Goal: Download file/media

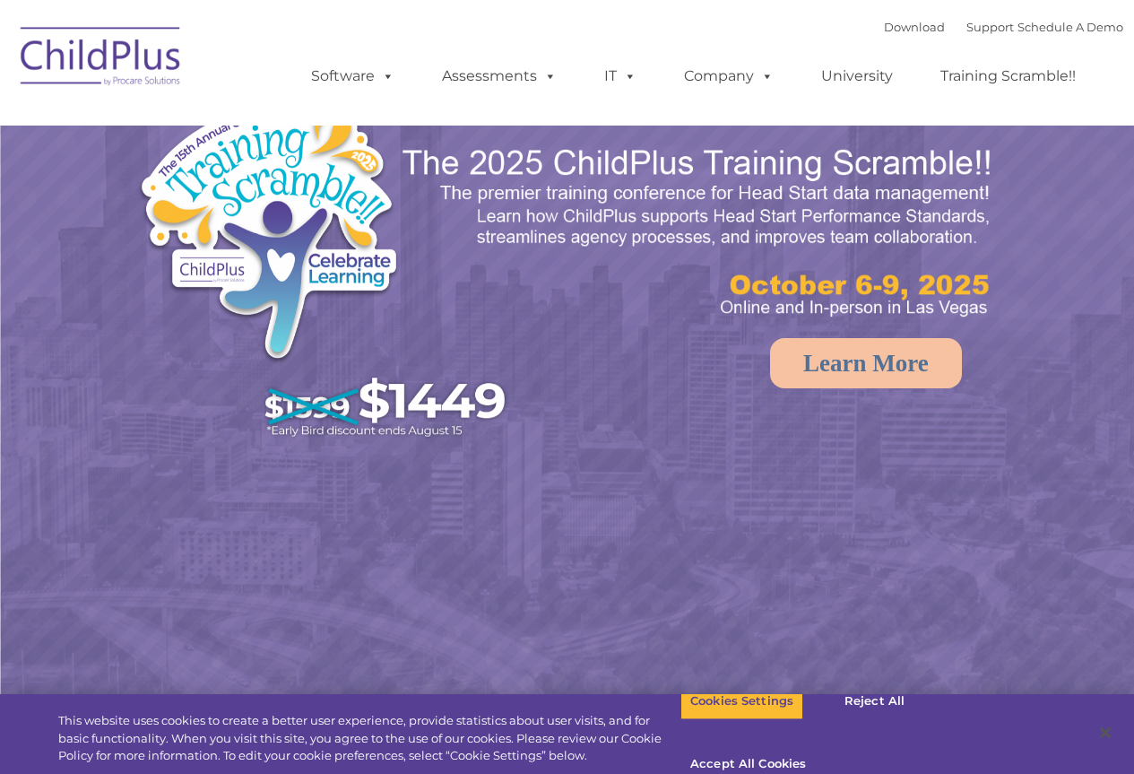
select select "MEDIUM"
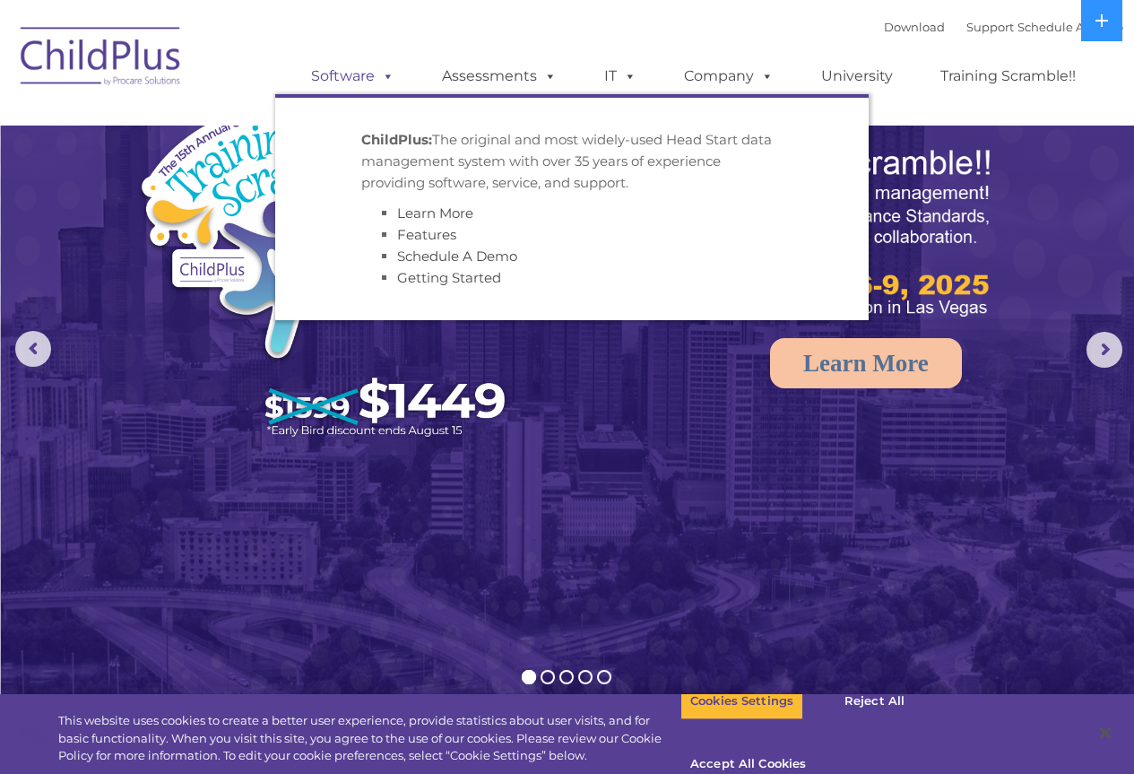
click at [376, 78] on span at bounding box center [385, 75] width 20 height 17
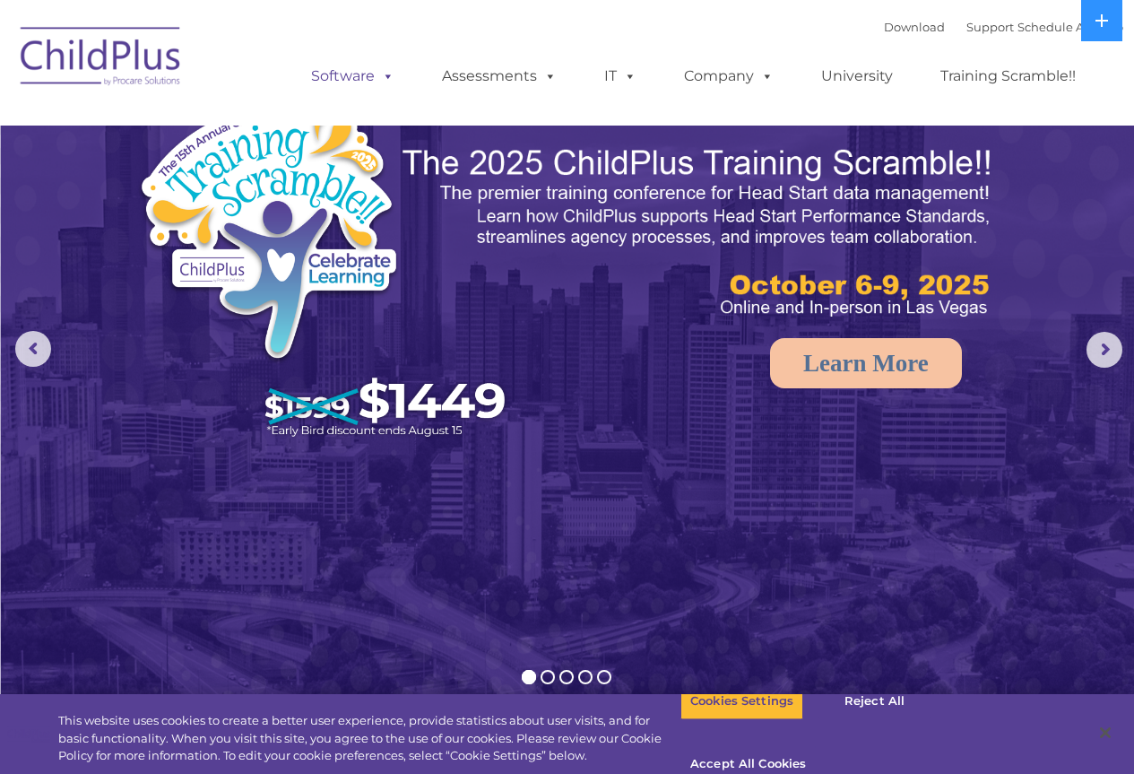
click at [387, 78] on span at bounding box center [385, 75] width 20 height 17
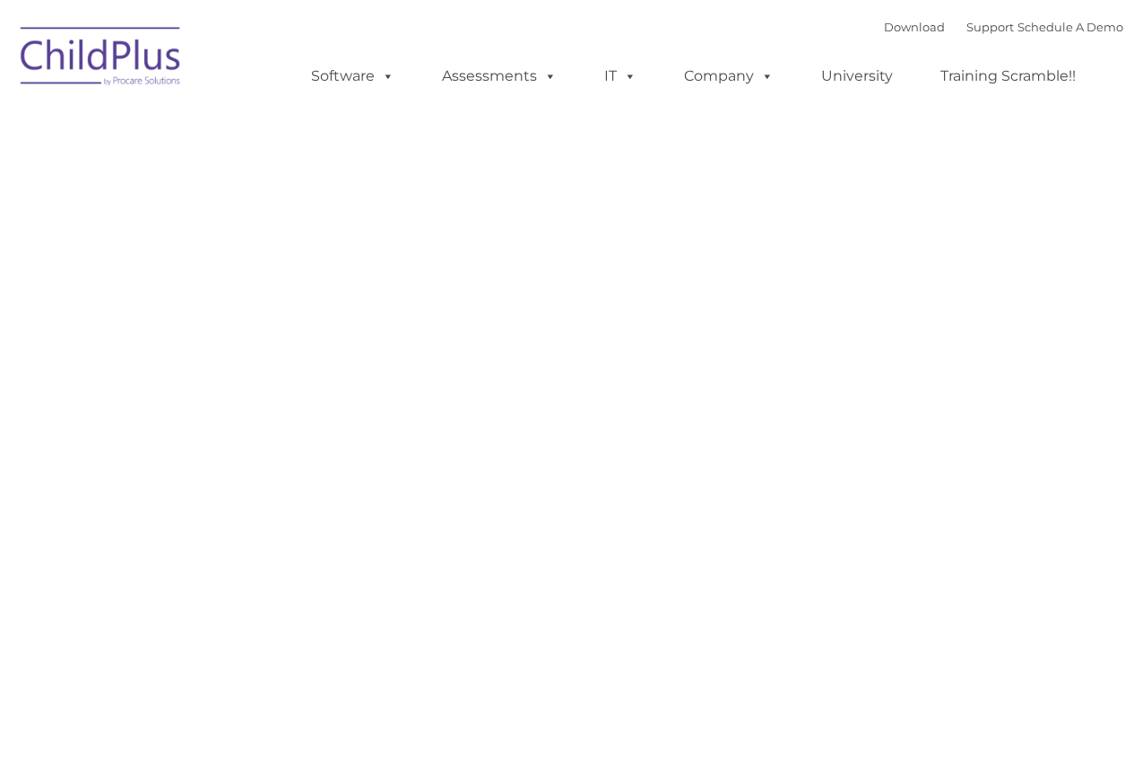
type input ""
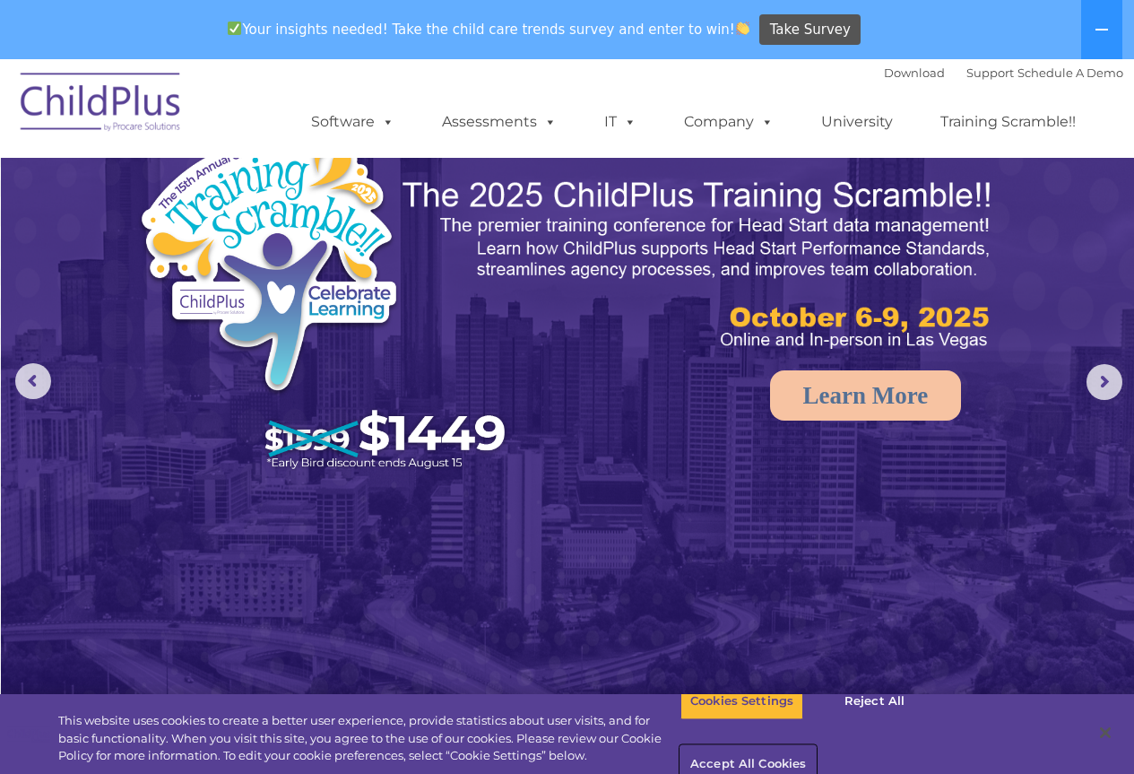
click at [816, 746] on button "Accept All Cookies" at bounding box center [748, 765] width 135 height 38
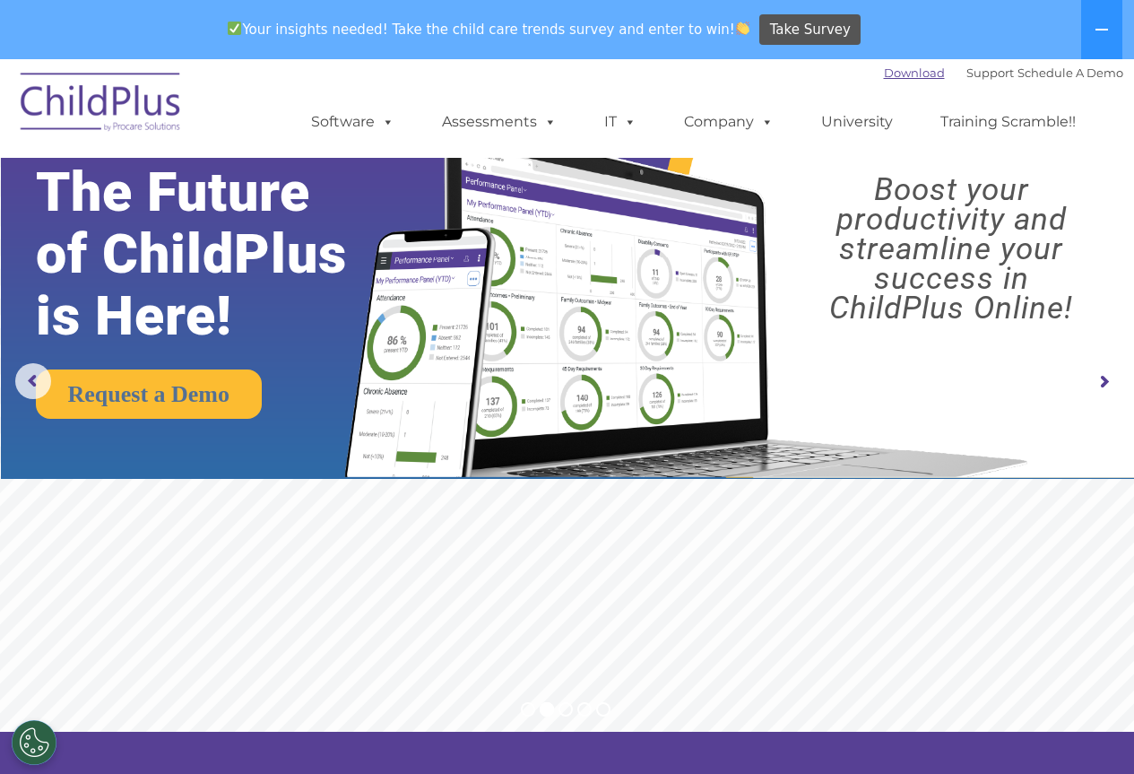
click at [899, 78] on link "Download" at bounding box center [914, 72] width 61 height 14
